Goal: Find specific page/section: Find specific page/section

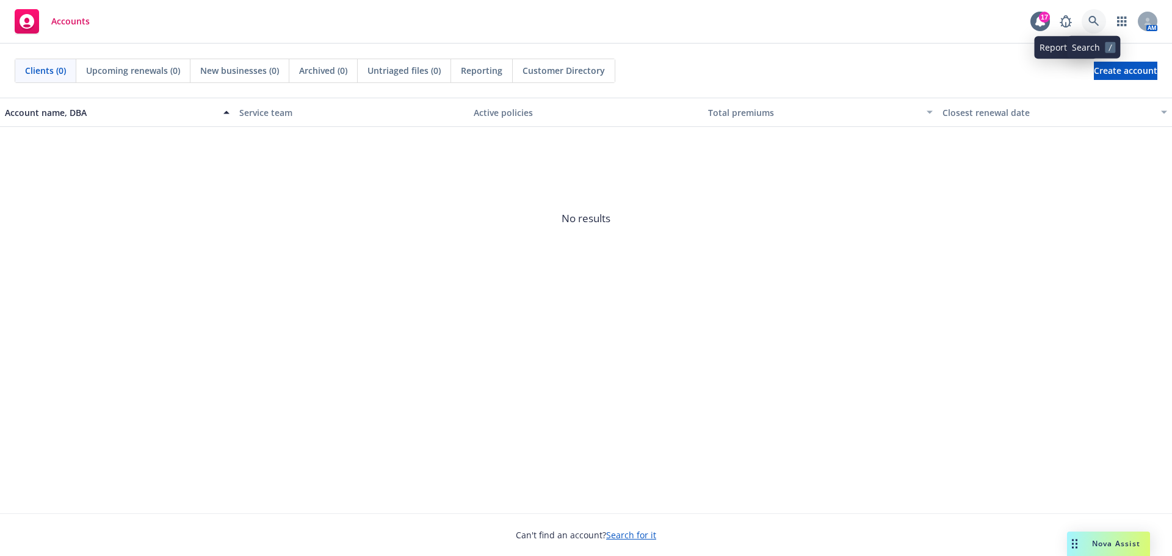
click at [1087, 19] on link at bounding box center [1093, 21] width 24 height 24
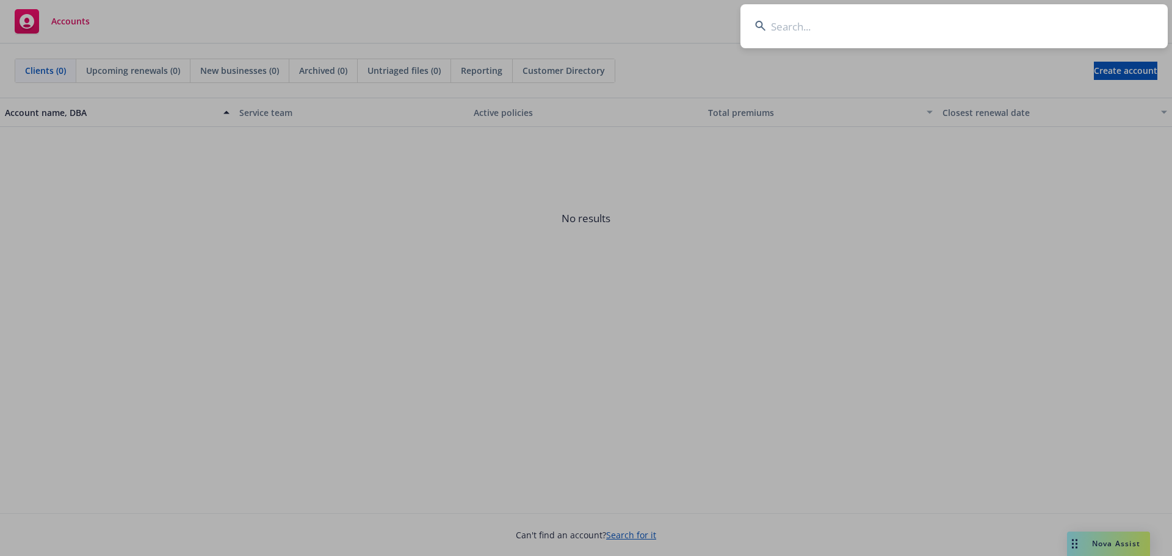
click at [913, 31] on input at bounding box center [953, 26] width 427 height 44
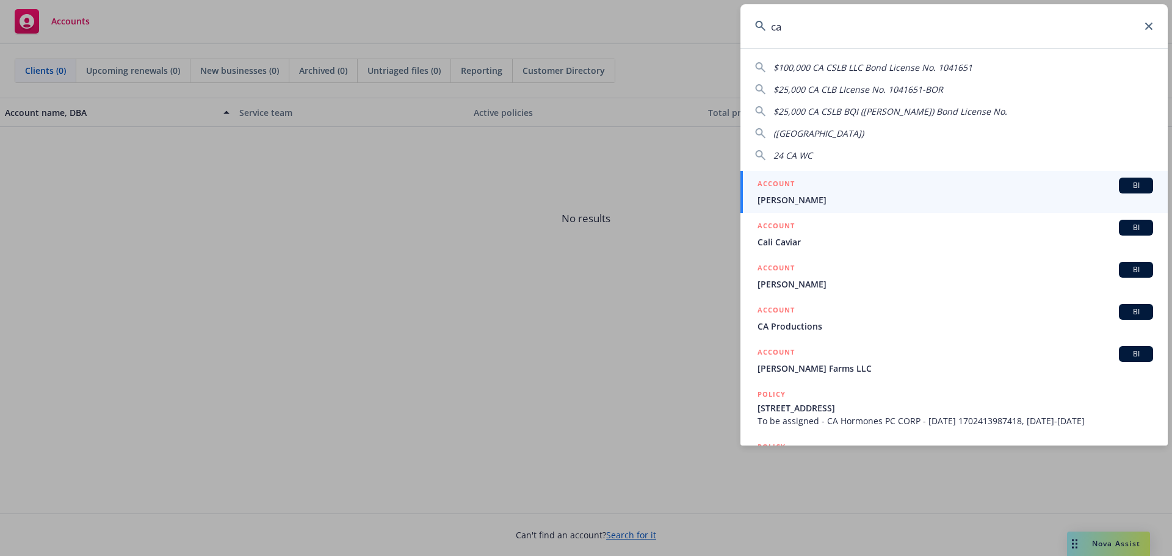
type input "c"
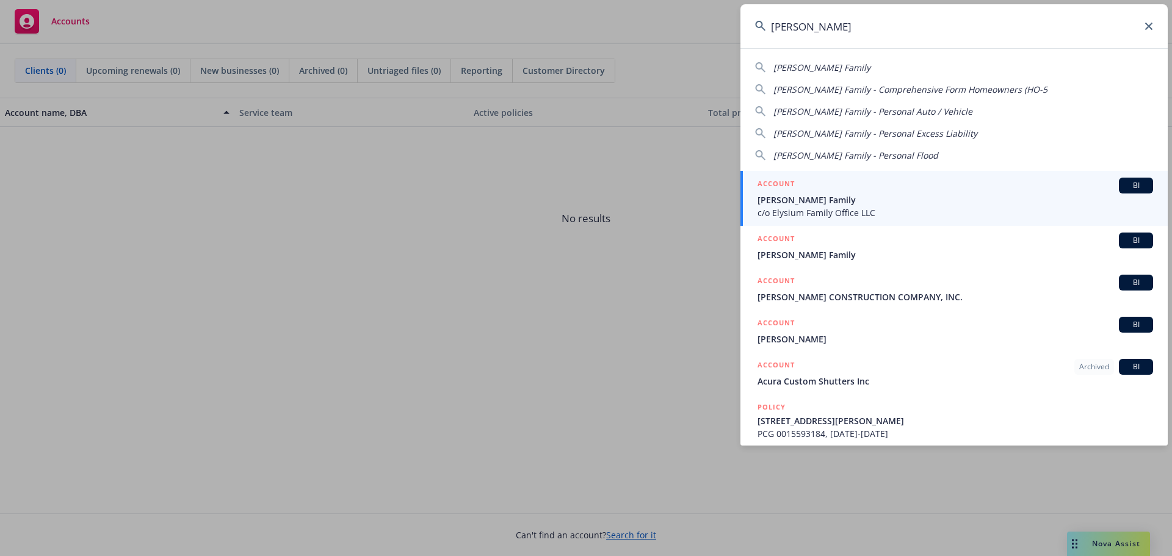
click at [818, 69] on span "[PERSON_NAME] Family" at bounding box center [821, 68] width 97 height 12
type input "[PERSON_NAME] Family"
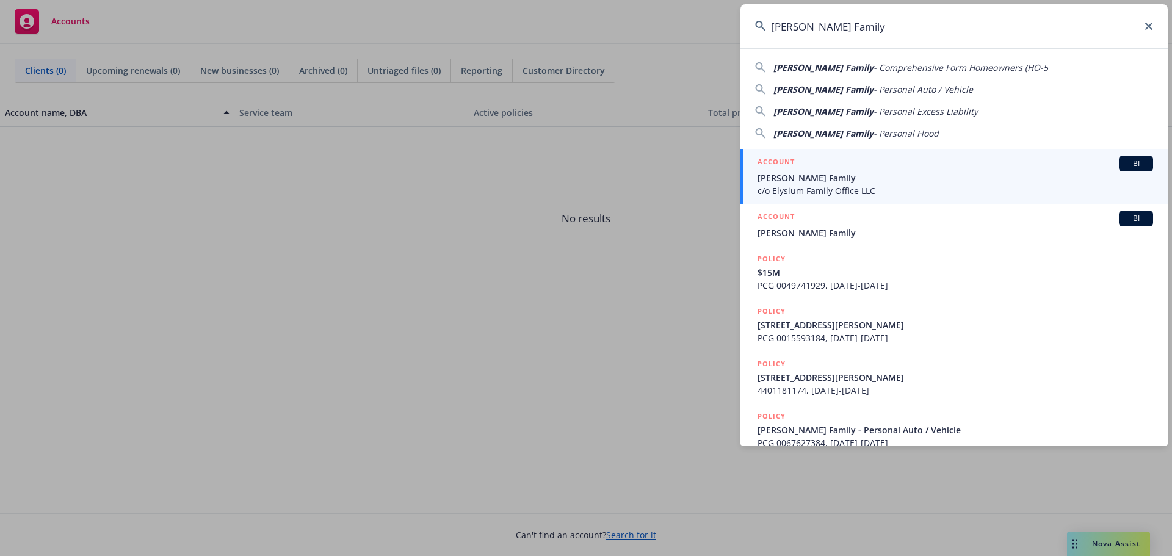
click at [787, 189] on span "c/o Elysium Family Office LLC" at bounding box center [954, 190] width 395 height 13
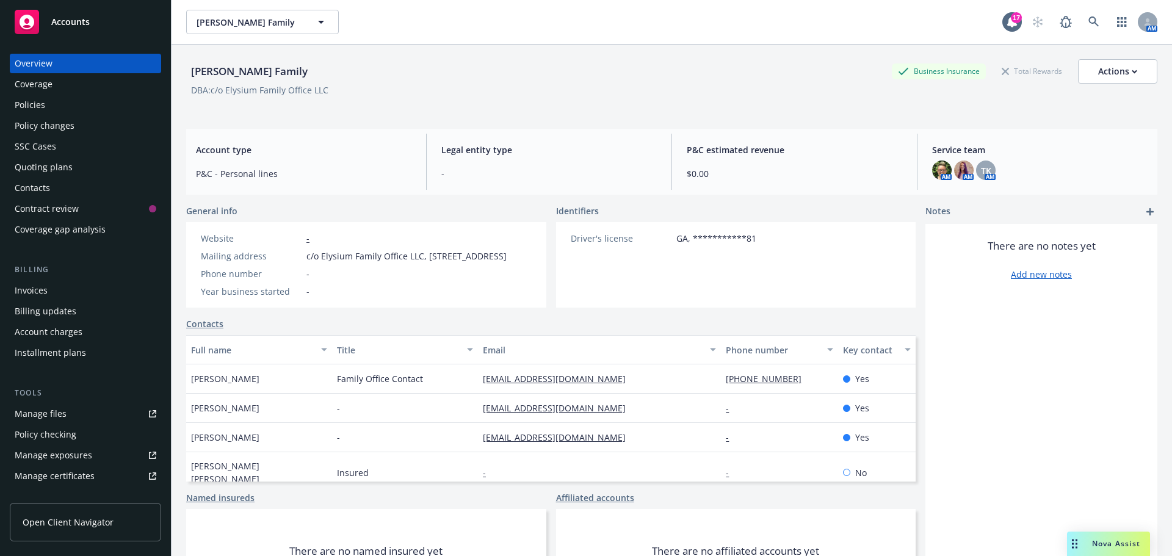
click at [68, 94] on div "Overview Coverage Policies Policy changes SSC Cases Quoting plans Contacts Cont…" at bounding box center [85, 147] width 151 height 186
click at [69, 88] on div "Coverage" at bounding box center [86, 84] width 142 height 20
